Goal: Task Accomplishment & Management: Manage account settings

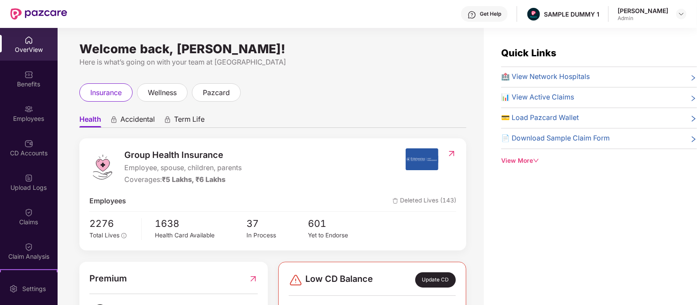
click at [676, 20] on div "Ojasvi Sharma Admin" at bounding box center [652, 14] width 69 height 15
click at [677, 14] on div at bounding box center [681, 14] width 10 height 10
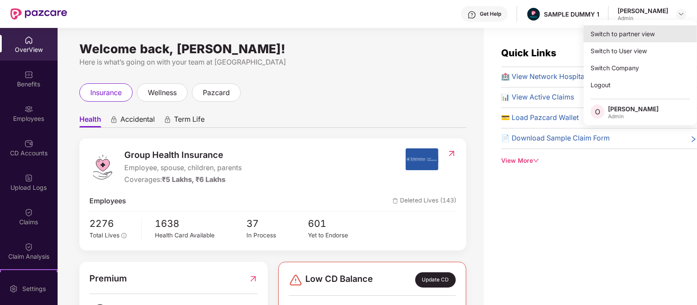
click at [656, 29] on div "Switch to partner view" at bounding box center [640, 33] width 113 height 17
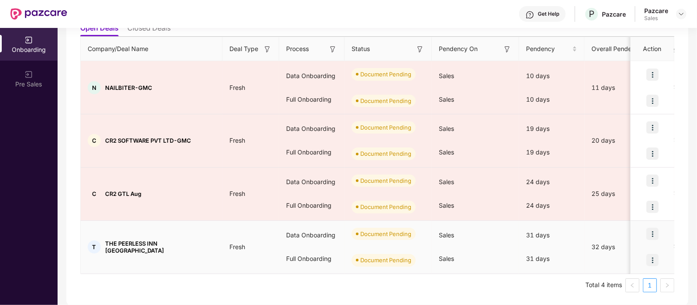
scroll to position [76, 0]
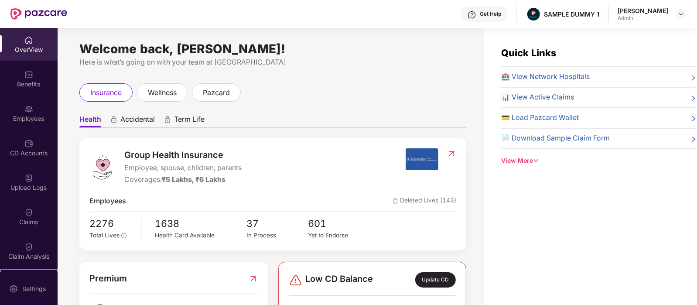
click at [150, 121] on span "Accidental" at bounding box center [137, 121] width 34 height 13
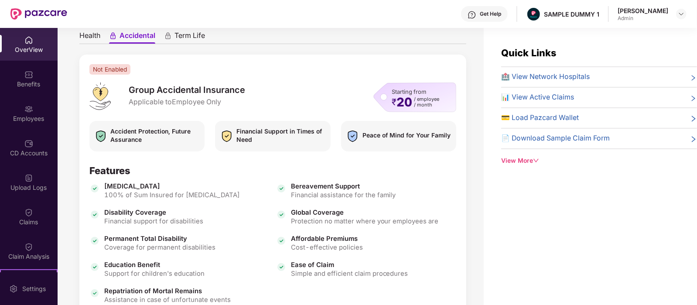
scroll to position [86, 0]
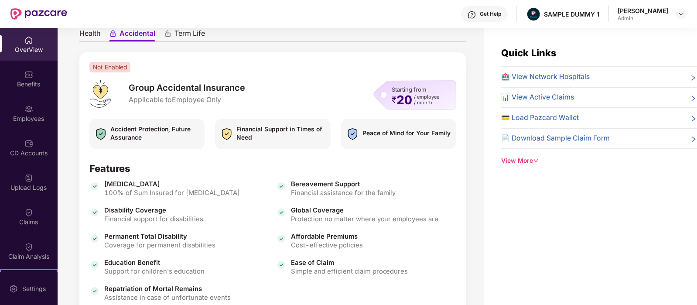
click at [194, 32] on span "Term Life" at bounding box center [189, 35] width 31 height 13
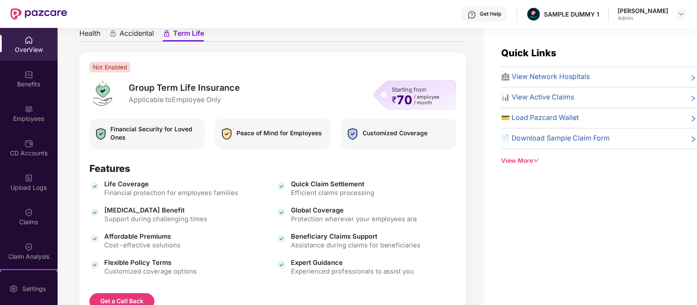
click at [103, 29] on ul "Health Accidental Term Life" at bounding box center [272, 32] width 387 height 17
click at [92, 29] on span "Health" at bounding box center [89, 35] width 21 height 13
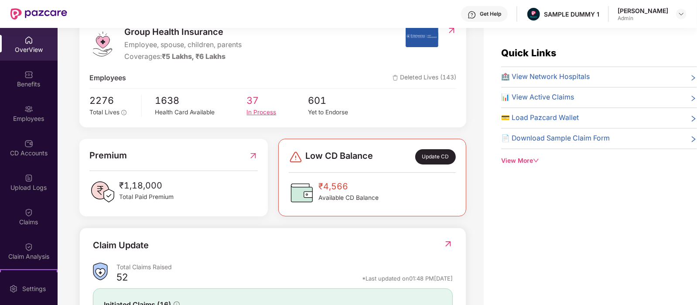
scroll to position [236, 0]
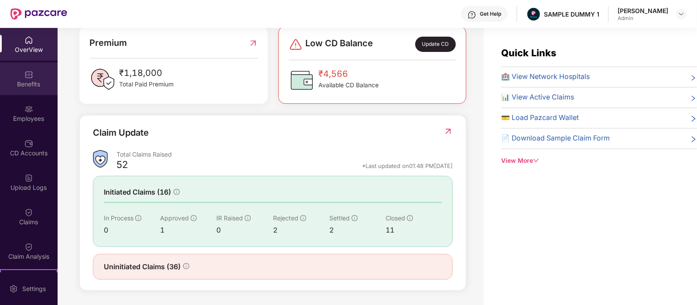
click at [20, 70] on div "Benefits" at bounding box center [29, 78] width 58 height 33
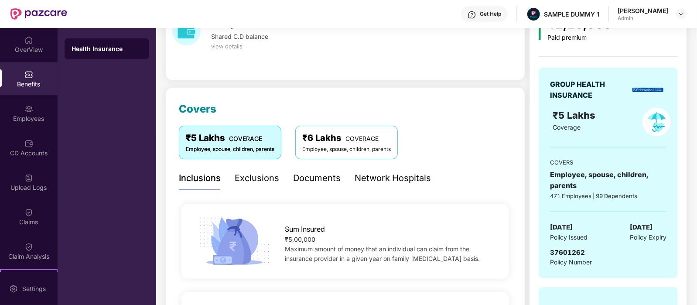
scroll to position [40, 0]
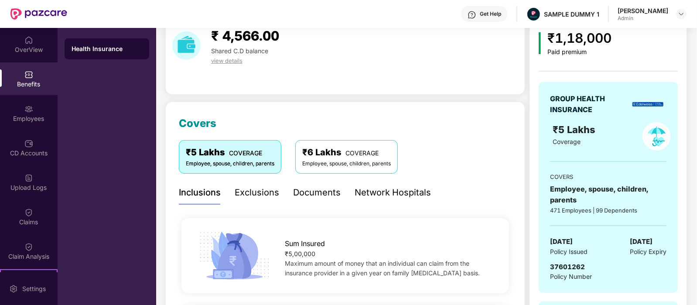
click at [266, 192] on div "Exclusions" at bounding box center [257, 193] width 44 height 14
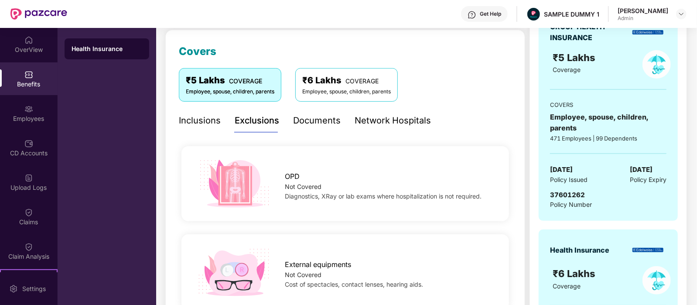
scroll to position [111, 0]
click at [313, 128] on div "Documents" at bounding box center [317, 121] width 48 height 24
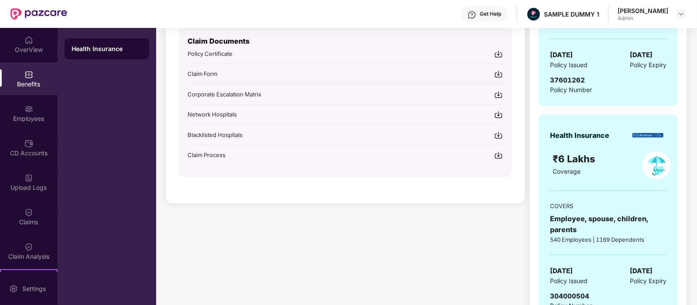
scroll to position [166, 0]
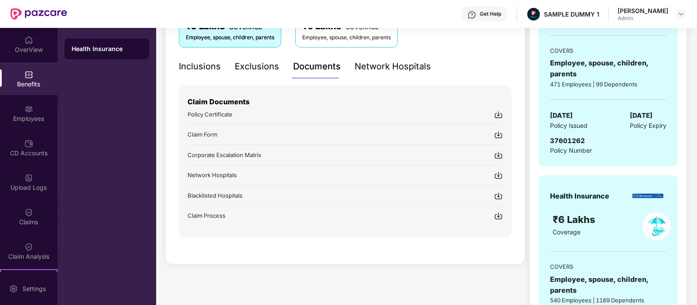
click at [396, 70] on div "Network Hospitals" at bounding box center [393, 67] width 76 height 14
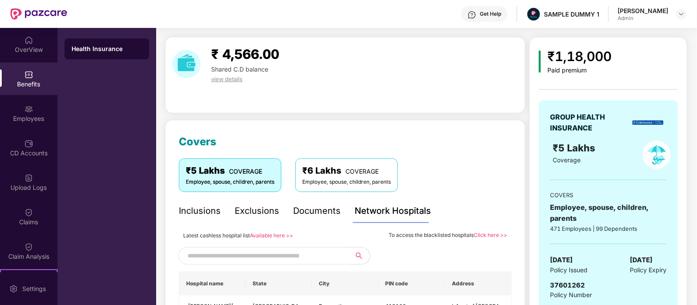
scroll to position [153, 0]
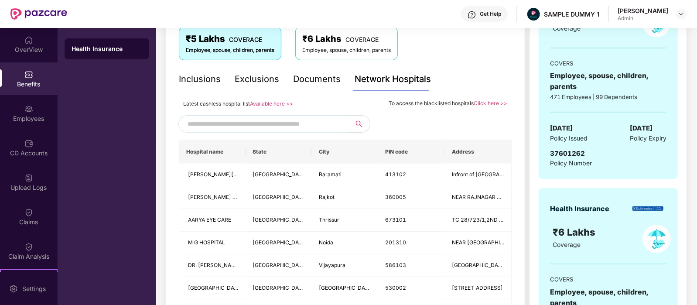
click at [236, 126] on input "text" at bounding box center [262, 123] width 149 height 13
type input "******"
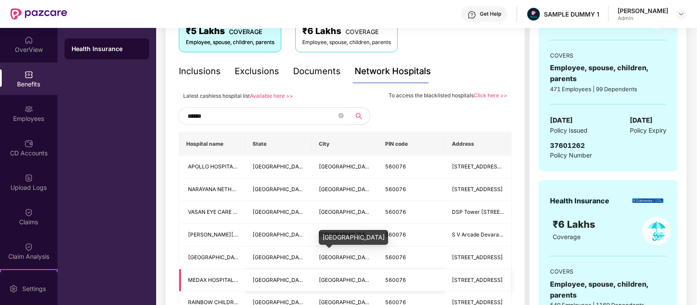
scroll to position [159, 0]
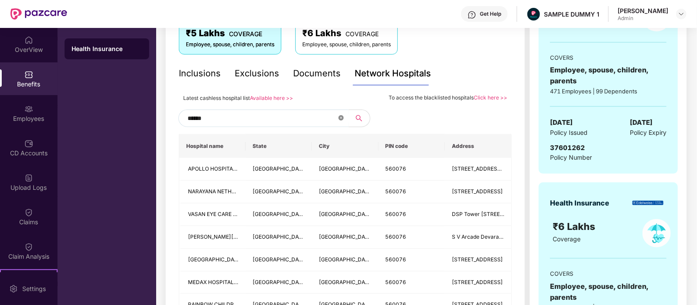
click at [338, 118] on icon "close-circle" at bounding box center [340, 117] width 5 height 5
click at [400, 118] on div at bounding box center [345, 117] width 333 height 17
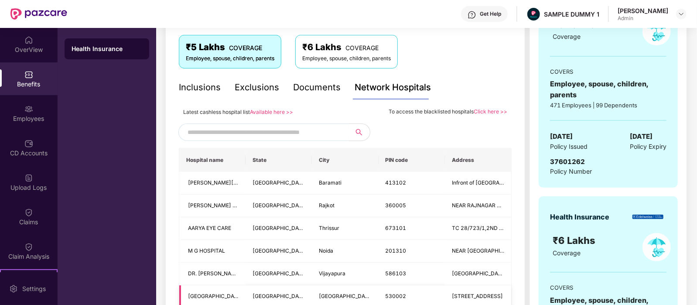
scroll to position [144, 0]
click at [22, 116] on div "Employees" at bounding box center [29, 118] width 58 height 9
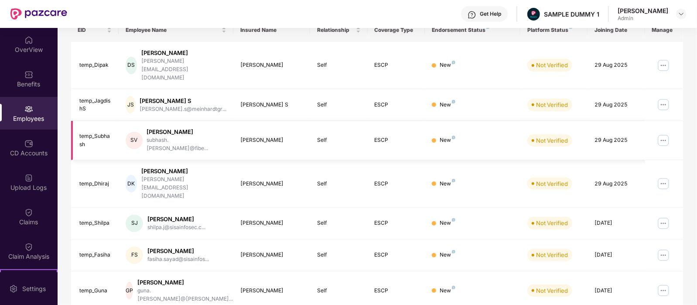
scroll to position [0, 0]
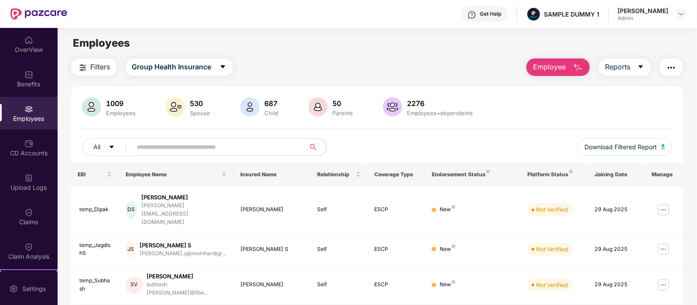
click at [557, 68] on span "Employee" at bounding box center [549, 66] width 33 height 11
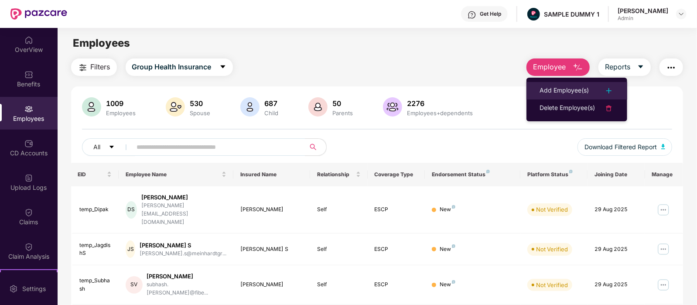
click at [572, 86] on div "Add Employee(s)" at bounding box center [563, 90] width 49 height 10
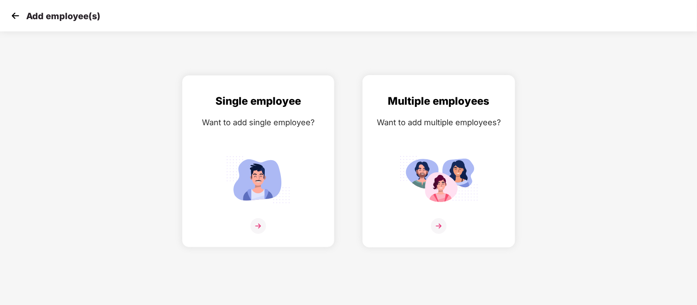
click at [456, 119] on div "Want to add multiple employees?" at bounding box center [439, 122] width 134 height 13
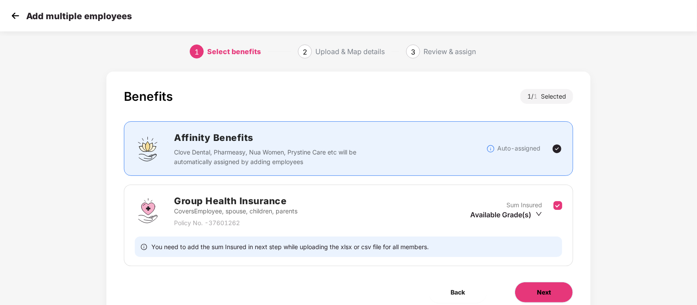
click at [545, 289] on span "Next" at bounding box center [544, 292] width 14 height 10
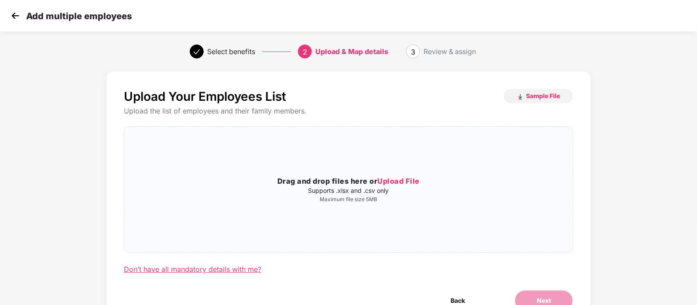
click at [181, 265] on div "Don’t have all mandatory details with me?" at bounding box center [192, 269] width 137 height 9
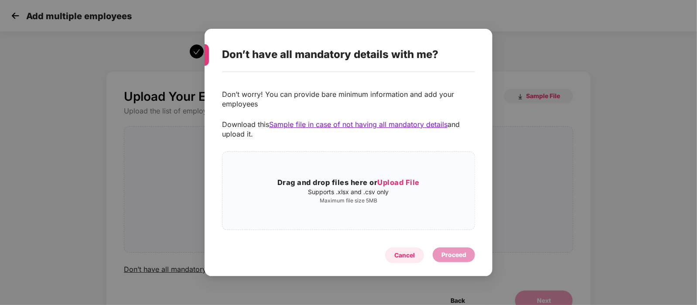
click at [411, 256] on div "Cancel" at bounding box center [404, 255] width 20 height 10
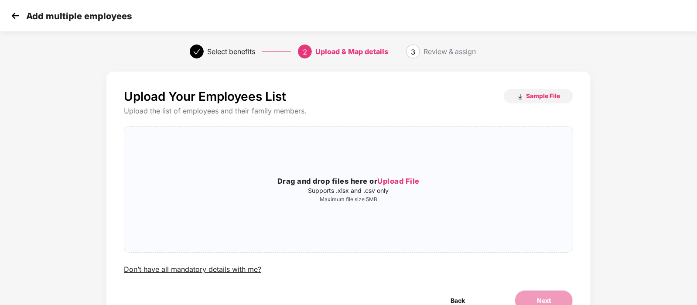
click at [17, 17] on img at bounding box center [15, 15] width 13 height 13
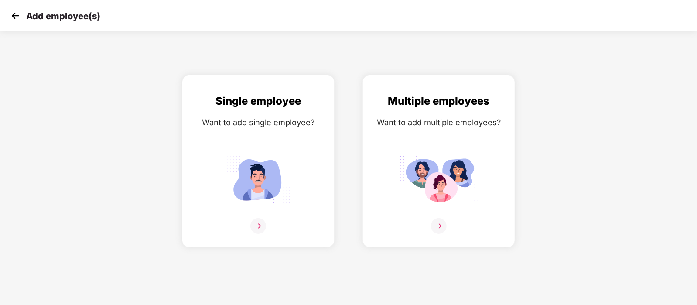
click at [15, 11] on img at bounding box center [15, 15] width 13 height 13
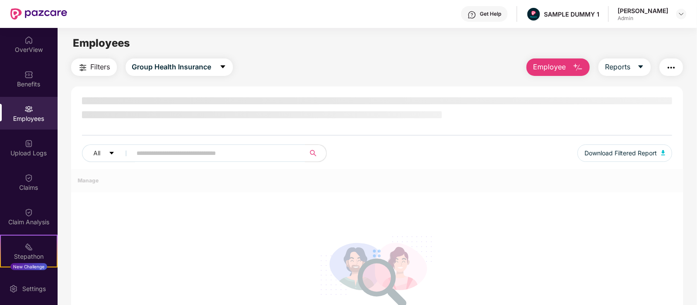
click at [564, 68] on span "Employee" at bounding box center [549, 66] width 33 height 11
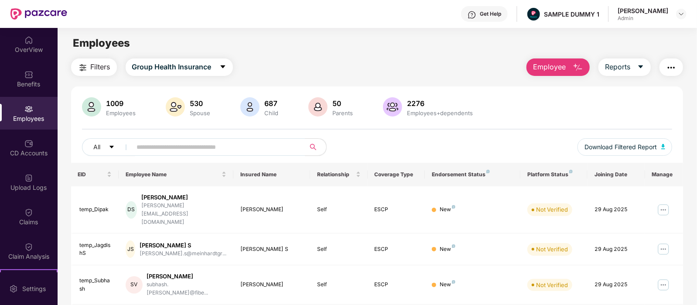
click at [488, 69] on div "Filters Group Health Insurance Employee Reports" at bounding box center [377, 66] width 612 height 17
click at [638, 64] on icon "caret-down" at bounding box center [640, 66] width 7 height 7
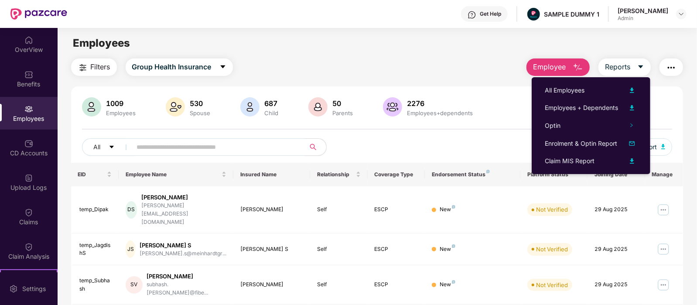
click at [482, 47] on div "Employees" at bounding box center [377, 43] width 639 height 17
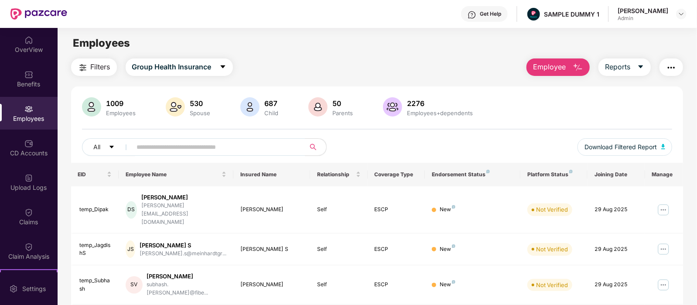
click at [665, 63] on button "button" at bounding box center [671, 66] width 24 height 17
click at [481, 56] on main "Employees Filters Group Health Insurance Employee Reports 1009 Employees 530 Sp…" at bounding box center [377, 180] width 639 height 305
click at [670, 71] on img "button" at bounding box center [671, 67] width 10 height 10
click at [471, 66] on div "Filters Group Health Insurance Employee Reports" at bounding box center [377, 66] width 612 height 17
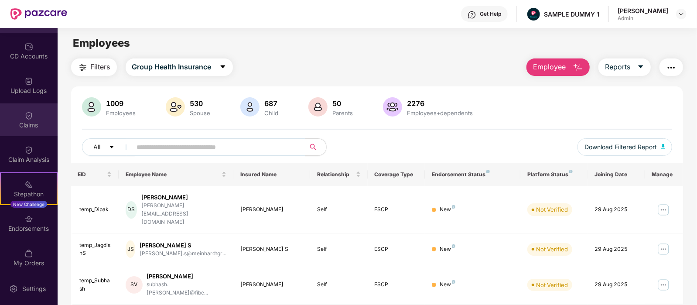
scroll to position [98, 0]
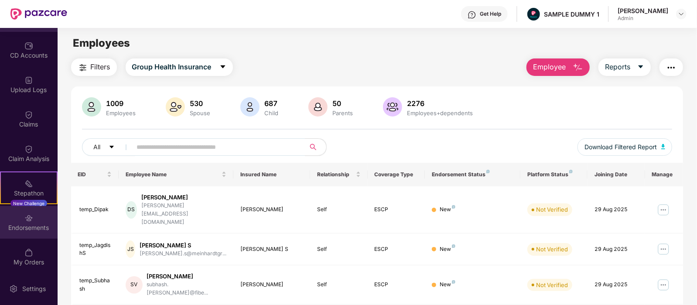
click at [4, 219] on div "Endorsements" at bounding box center [29, 222] width 58 height 33
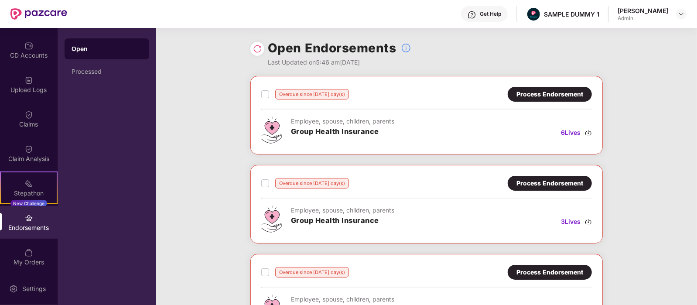
click at [526, 95] on div "Process Endorsement" at bounding box center [549, 94] width 67 height 10
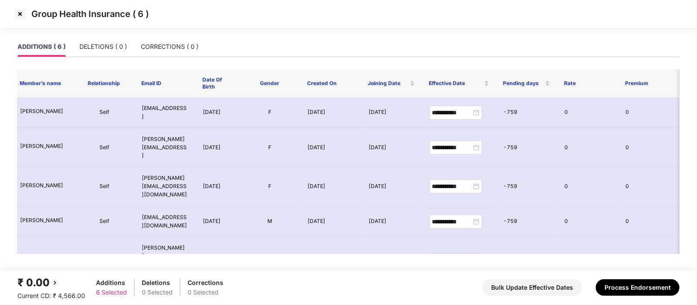
scroll to position [0, 0]
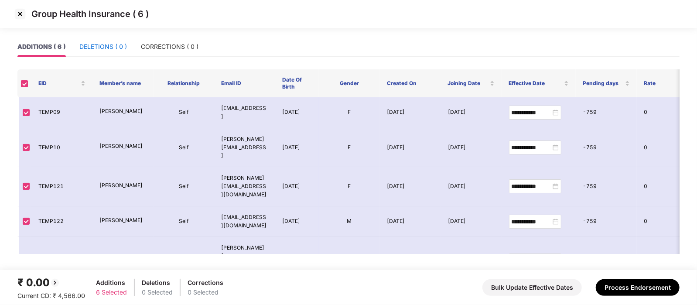
click at [107, 48] on div "DELETIONS ( 0 )" at bounding box center [103, 47] width 48 height 10
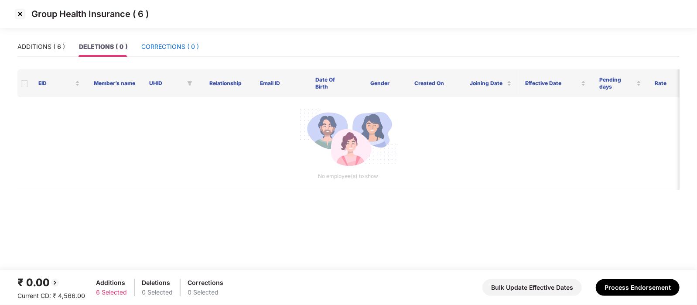
click at [171, 50] on div "CORRECTIONS ( 0 )" at bounding box center [170, 47] width 58 height 10
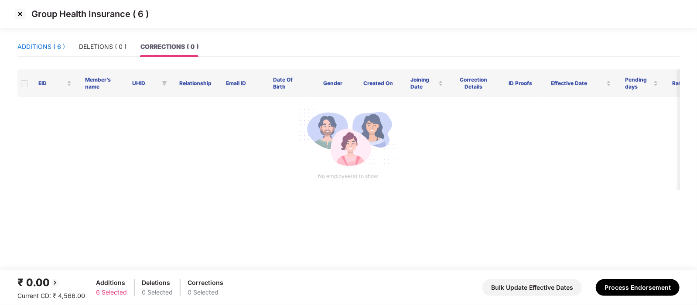
click at [41, 50] on div "ADDITIONS ( 6 )" at bounding box center [41, 47] width 48 height 10
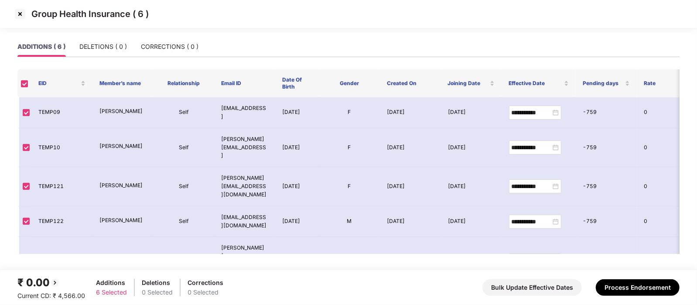
click at [21, 15] on img at bounding box center [20, 14] width 14 height 14
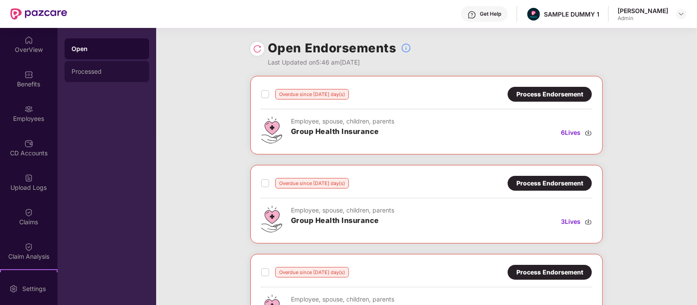
click at [101, 65] on div "Processed" at bounding box center [107, 71] width 85 height 21
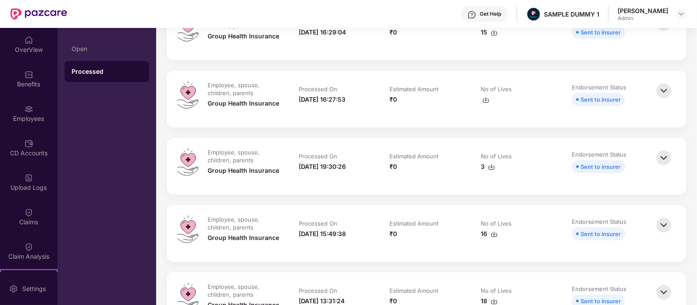
scroll to position [155, 0]
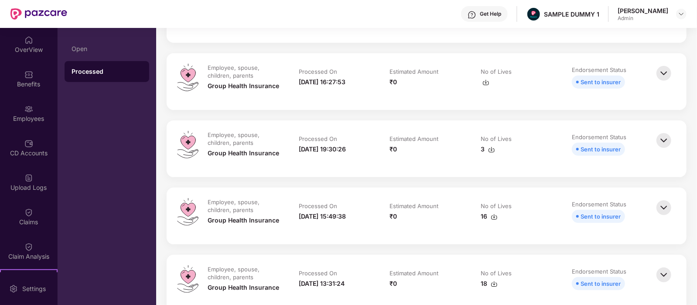
click at [666, 70] on img at bounding box center [663, 73] width 19 height 19
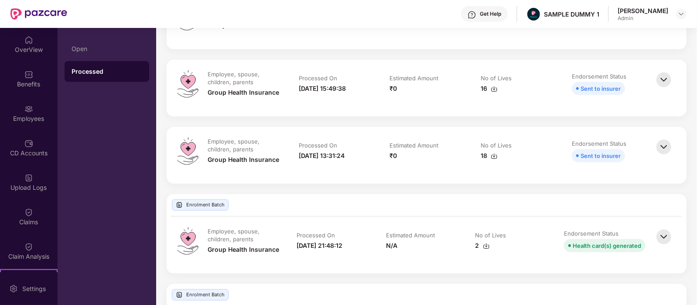
scroll to position [619, 0]
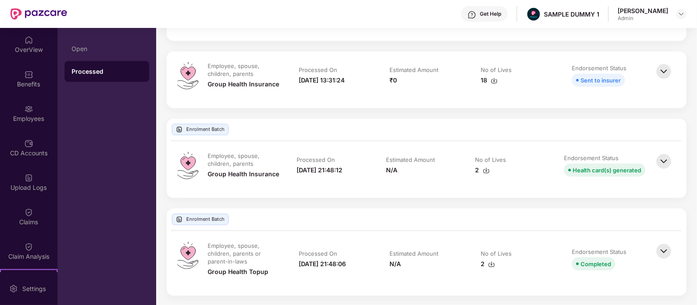
click at [669, 167] on img at bounding box center [663, 161] width 19 height 19
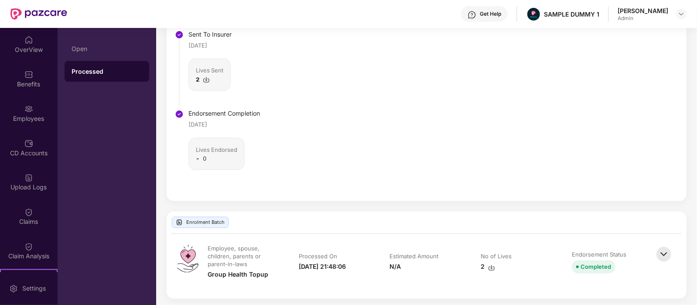
scroll to position [888, 0]
click at [665, 248] on img at bounding box center [663, 251] width 19 height 19
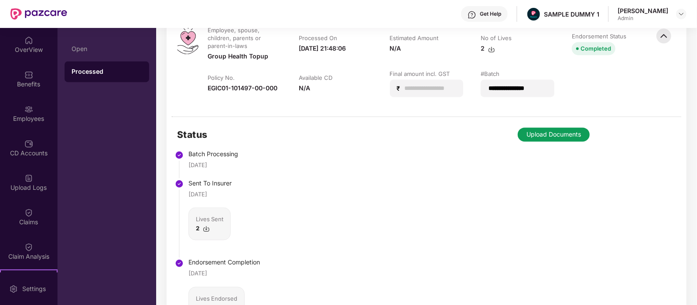
scroll to position [1157, 0]
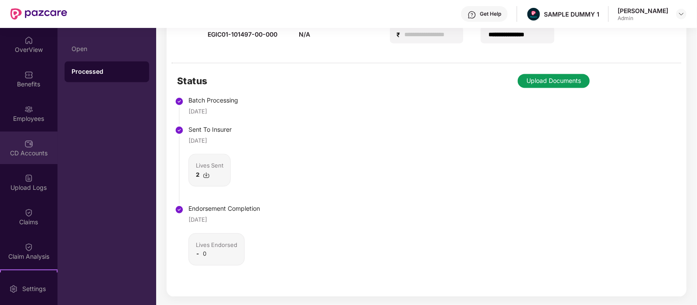
click at [34, 152] on div "CD Accounts" at bounding box center [29, 153] width 58 height 9
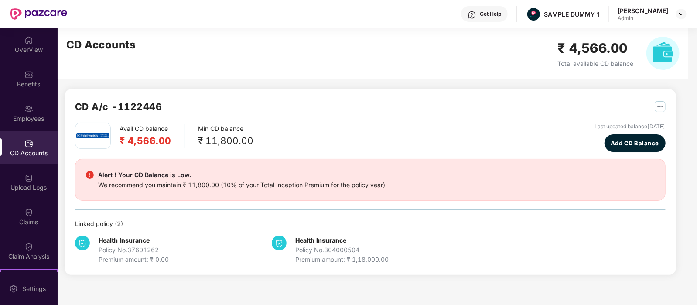
scroll to position [0, 0]
click at [655, 106] on img "button" at bounding box center [660, 106] width 11 height 11
click at [404, 117] on div "CD A/c - 1122446" at bounding box center [370, 110] width 591 height 23
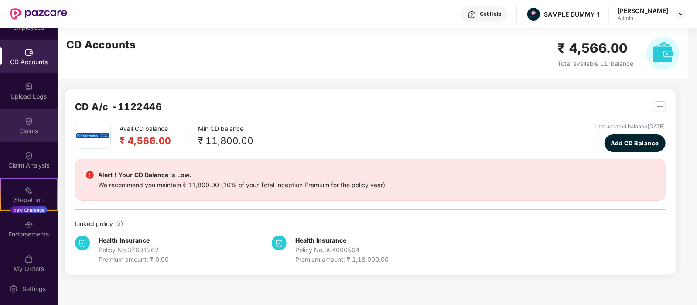
scroll to position [91, 0]
click at [36, 125] on div "Claims" at bounding box center [29, 125] width 58 height 33
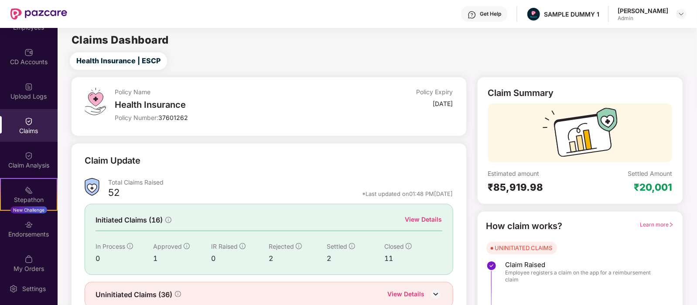
click at [425, 220] on div "View Details" at bounding box center [423, 220] width 37 height 10
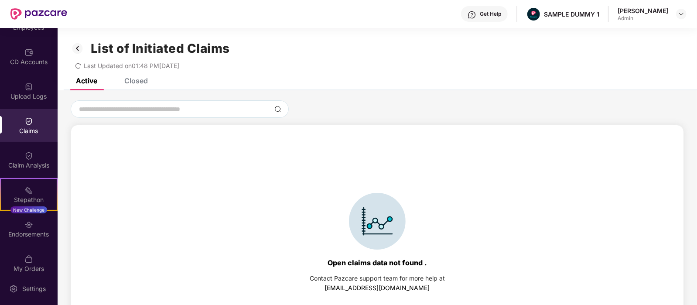
click at [138, 79] on div "Closed" at bounding box center [136, 80] width 24 height 9
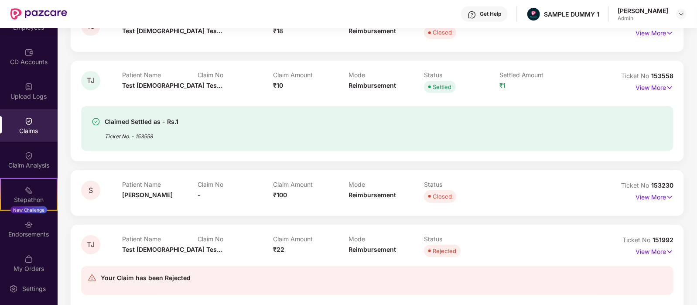
scroll to position [174, 0]
click at [653, 89] on p "View More" at bounding box center [654, 85] width 38 height 12
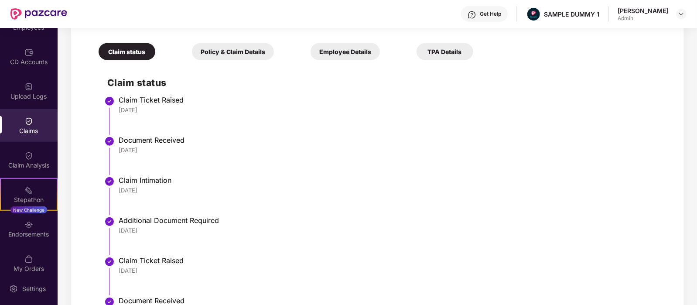
scroll to position [340, 0]
click at [213, 43] on div "Policy & Claim Details" at bounding box center [233, 51] width 82 height 17
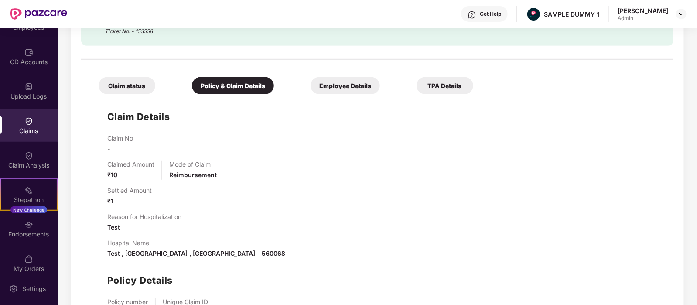
scroll to position [305, 0]
click at [311, 82] on div "Employee Details" at bounding box center [345, 86] width 69 height 17
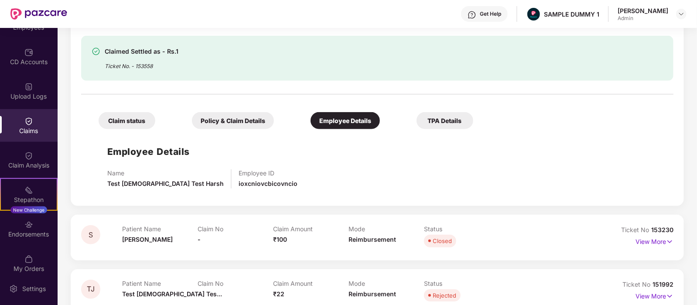
scroll to position [269, 0]
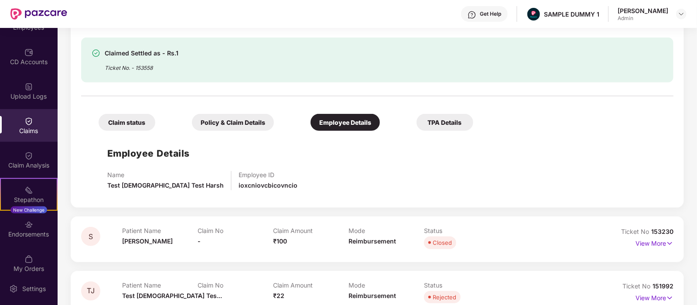
click at [417, 115] on div "TPA Details" at bounding box center [445, 122] width 57 height 17
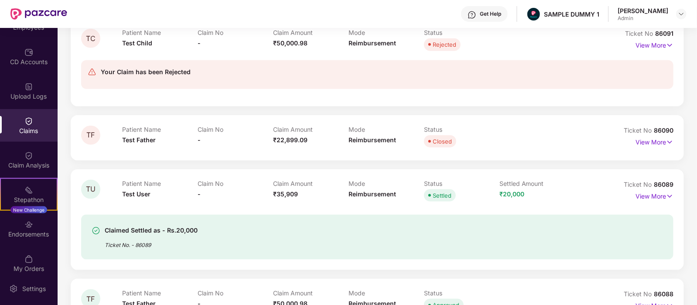
scroll to position [638, 0]
click at [26, 148] on div "Claim Analysis" at bounding box center [29, 159] width 58 height 33
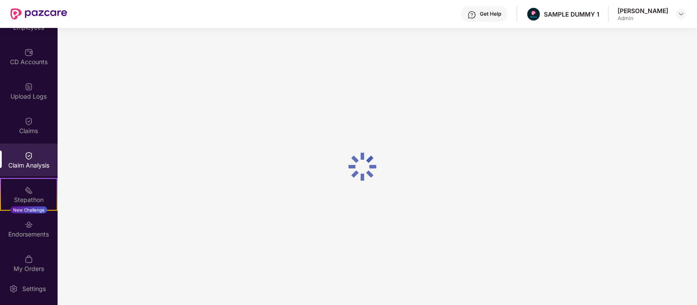
scroll to position [0, 0]
click at [30, 190] on img at bounding box center [28, 190] width 9 height 9
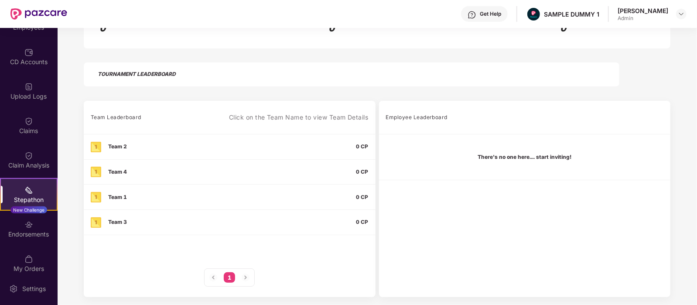
scroll to position [134, 0]
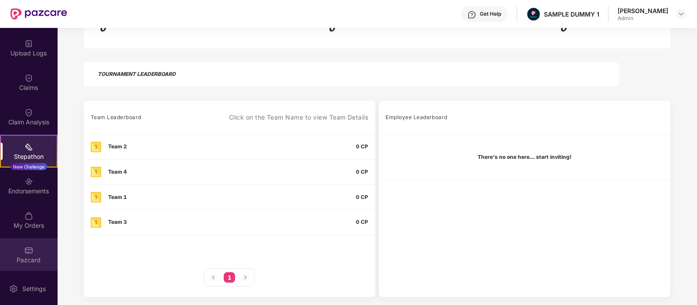
click at [27, 256] on div "Pazcard" at bounding box center [29, 260] width 58 height 9
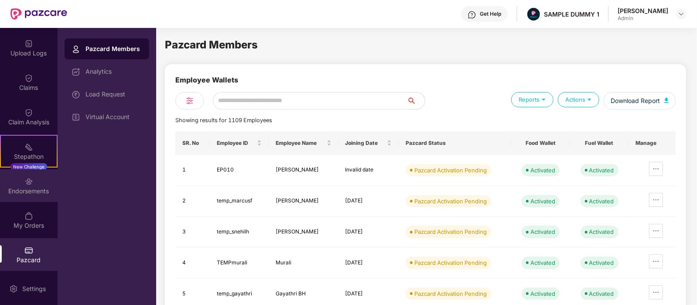
scroll to position [0, 0]
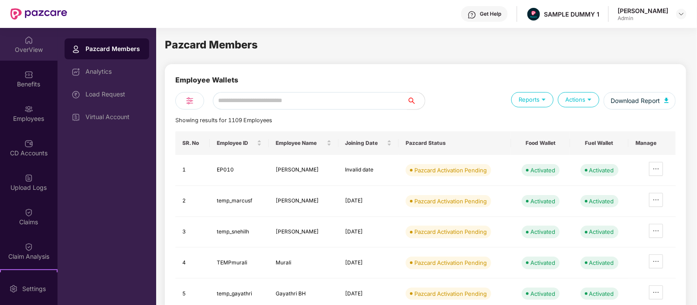
click at [27, 36] on img at bounding box center [28, 40] width 9 height 9
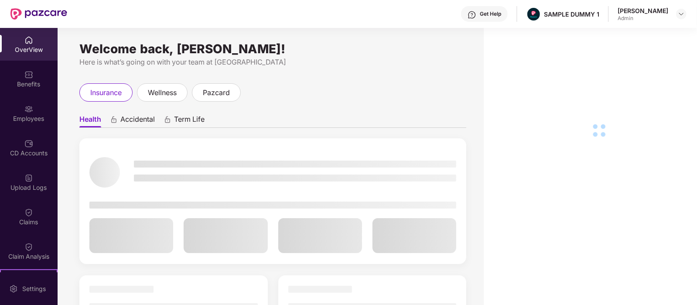
click at [497, 12] on div "Get Help" at bounding box center [490, 13] width 21 height 7
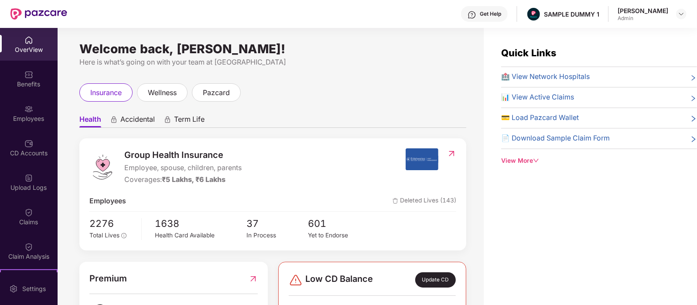
click at [362, 83] on div "insurance wellness pazcard" at bounding box center [272, 92] width 387 height 18
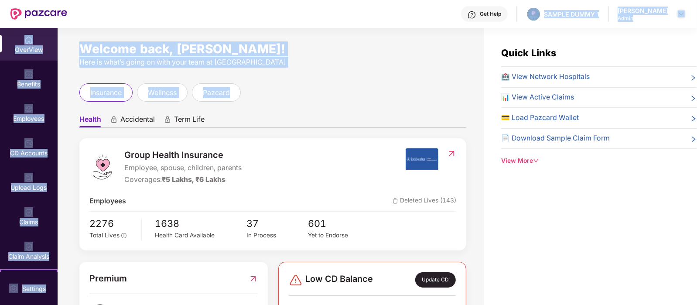
drag, startPoint x: 423, startPoint y: 72, endPoint x: 521, endPoint y: -66, distance: 168.9
click at [521, 0] on html "Get Help SAMPLE DUMMY 1 [PERSON_NAME] Admin OverView Benefits Employees CD Acco…" at bounding box center [348, 152] width 697 height 305
